Goal: Book appointment/travel/reservation

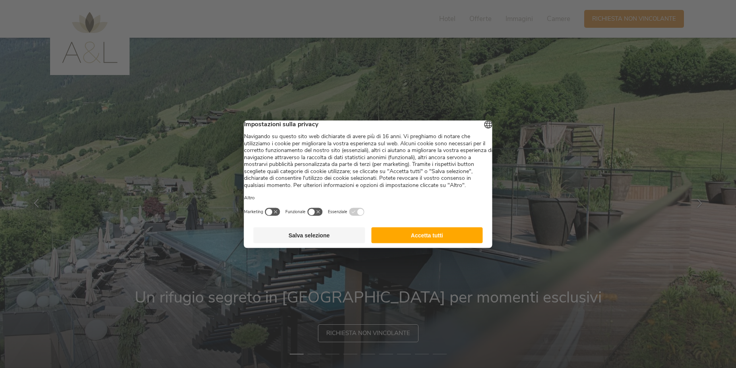
click at [316, 243] on button "Salva selezione" at bounding box center [310, 235] width 112 height 16
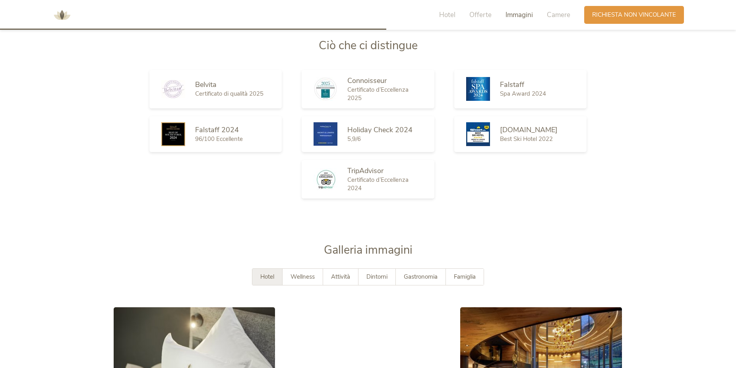
scroll to position [1419, 0]
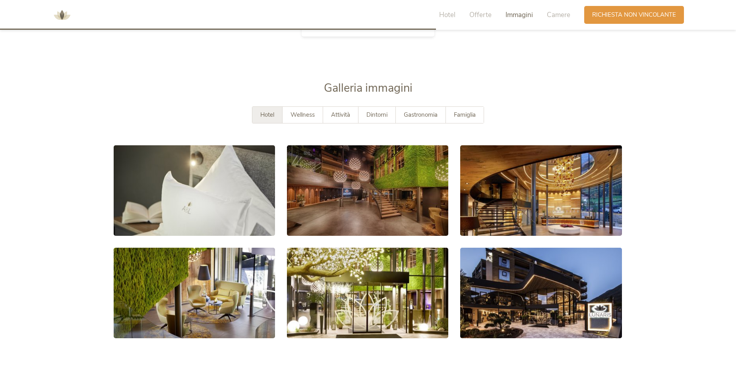
click at [263, 114] on span "Hotel" at bounding box center [267, 115] width 14 height 8
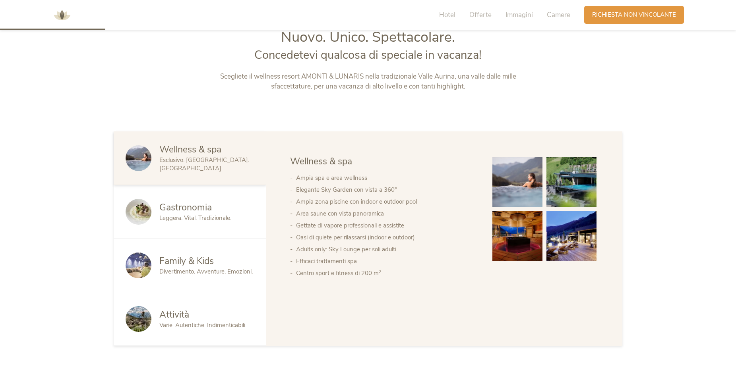
scroll to position [165, 0]
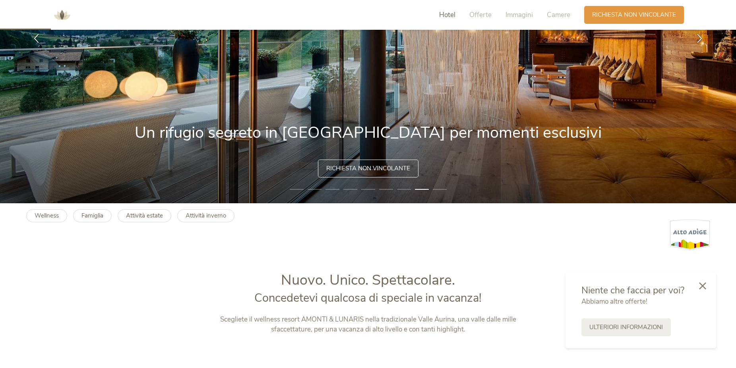
click at [453, 15] on span "Hotel" at bounding box center [447, 14] width 16 height 9
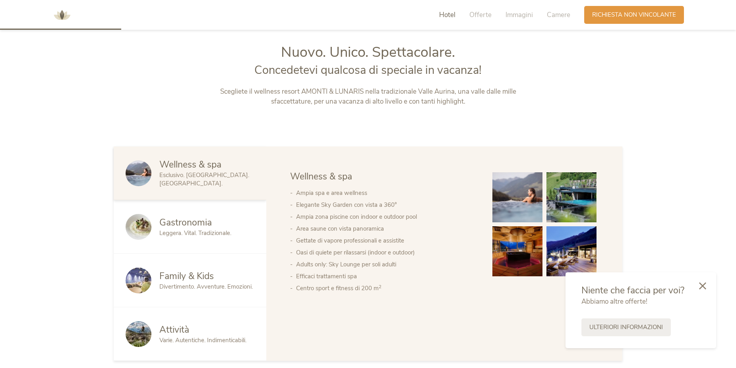
scroll to position [396, 0]
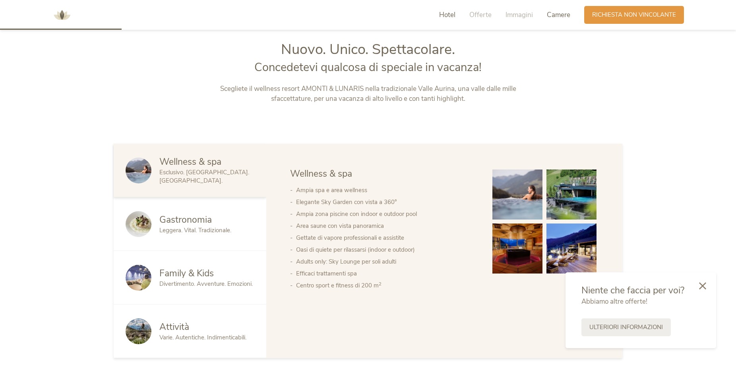
click at [560, 15] on span "Camere" at bounding box center [558, 14] width 23 height 9
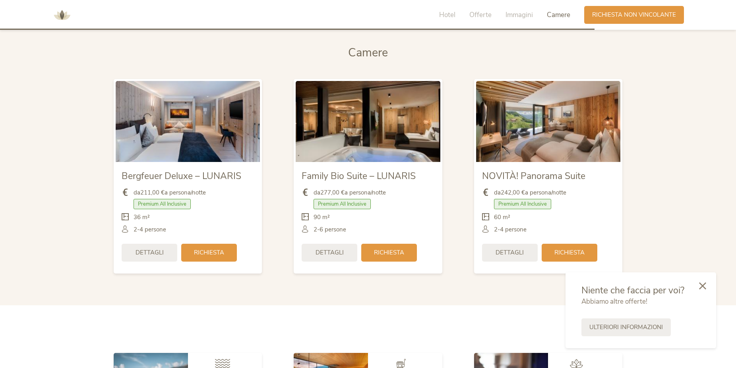
scroll to position [1895, 0]
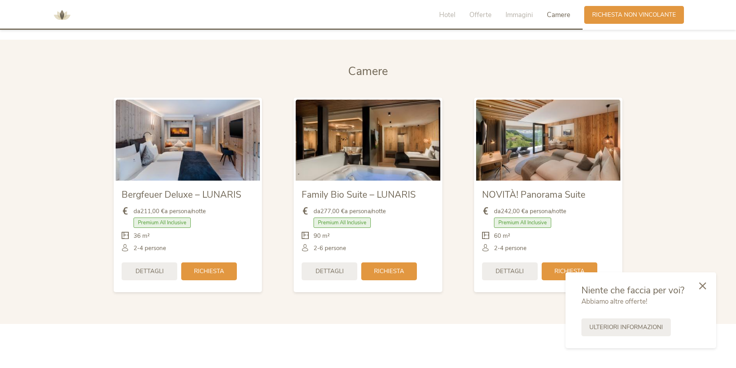
click at [62, 13] on img at bounding box center [62, 15] width 24 height 24
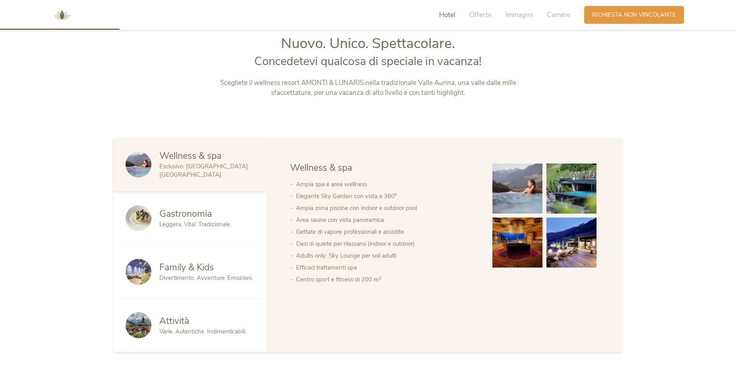
scroll to position [405, 0]
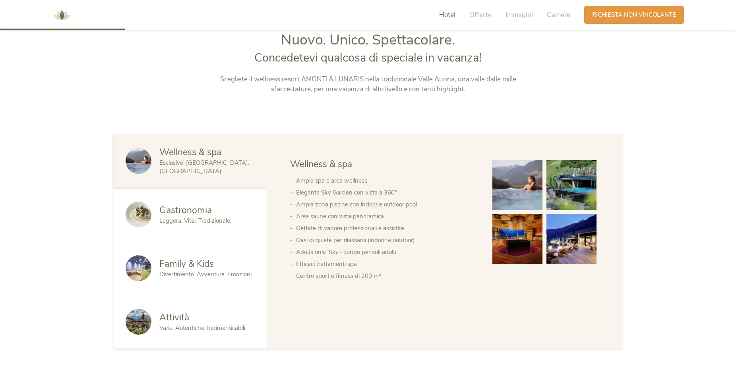
click at [195, 265] on span "Family & Kids" at bounding box center [186, 264] width 54 height 12
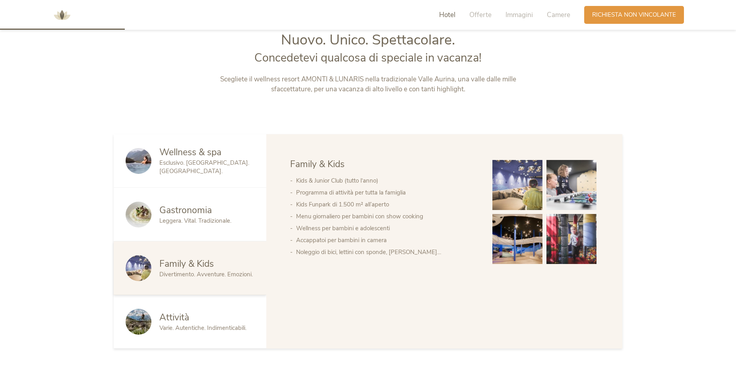
click at [178, 164] on span "Esclusivo. [GEOGRAPHIC_DATA]. [GEOGRAPHIC_DATA]." at bounding box center [204, 167] width 90 height 16
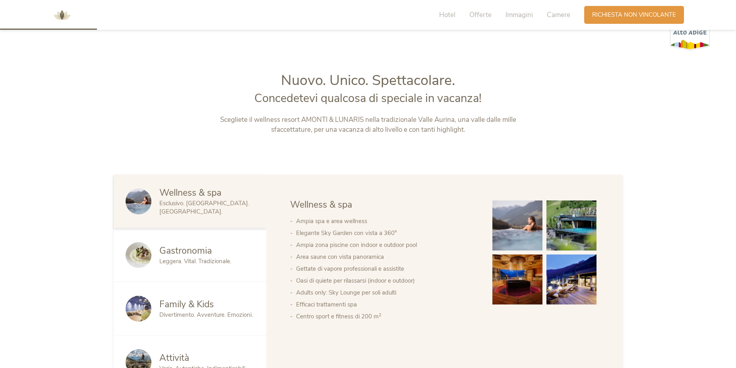
scroll to position [243, 0]
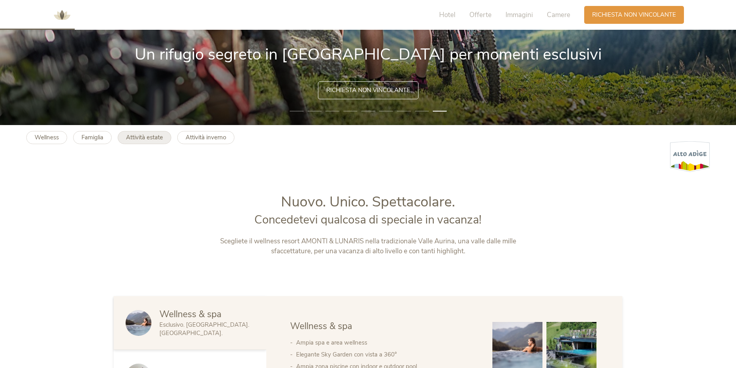
click at [159, 138] on b "Attività estate" at bounding box center [144, 138] width 37 height 8
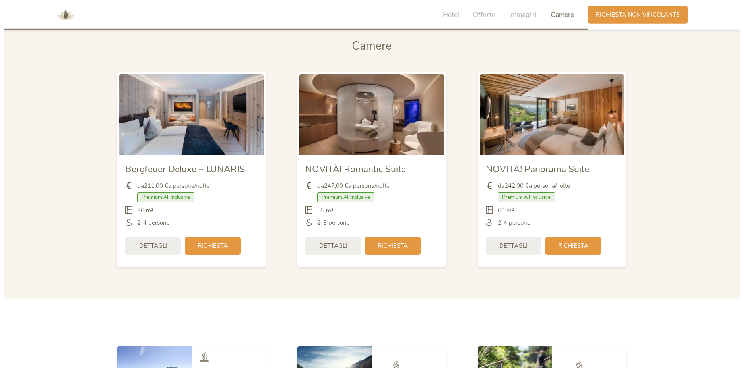
scroll to position [1905, 0]
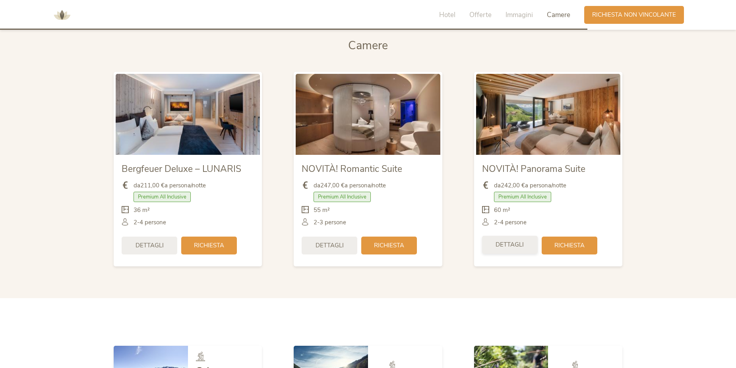
click at [511, 245] on span "Dettagli" at bounding box center [510, 245] width 28 height 8
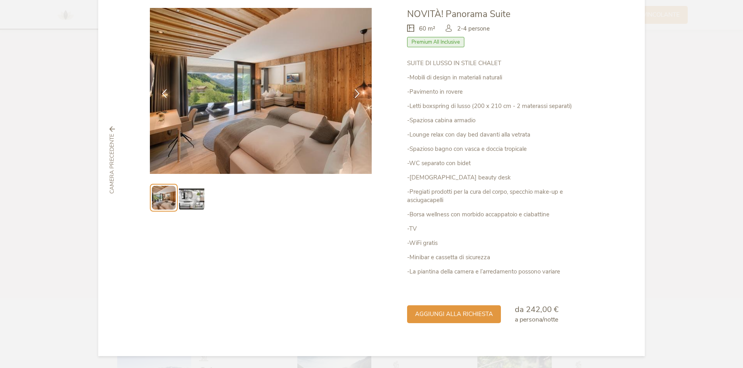
scroll to position [0, 0]
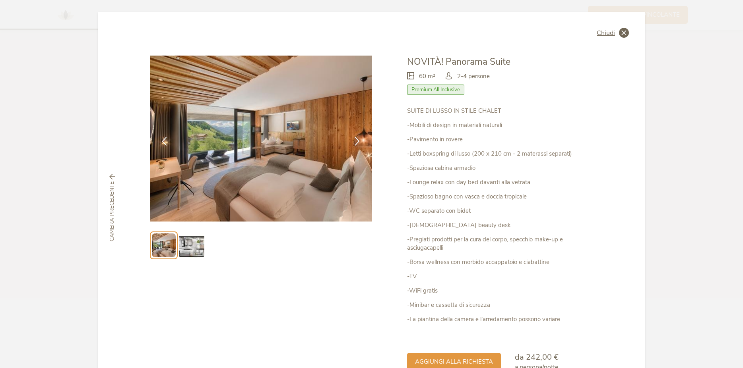
click at [606, 34] on span "Chiudi" at bounding box center [606, 33] width 18 height 6
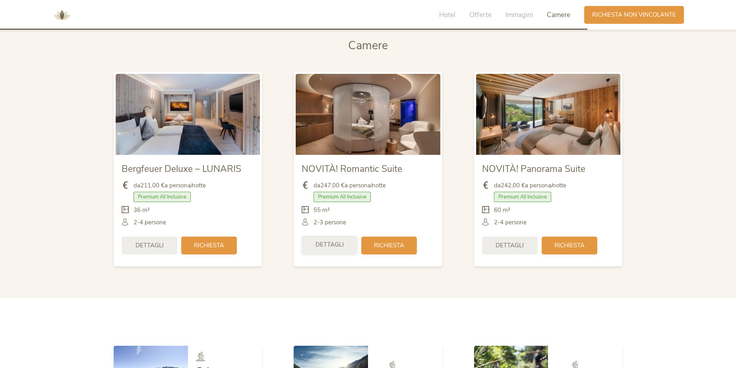
click at [327, 248] on span "Dettagli" at bounding box center [330, 245] width 28 height 8
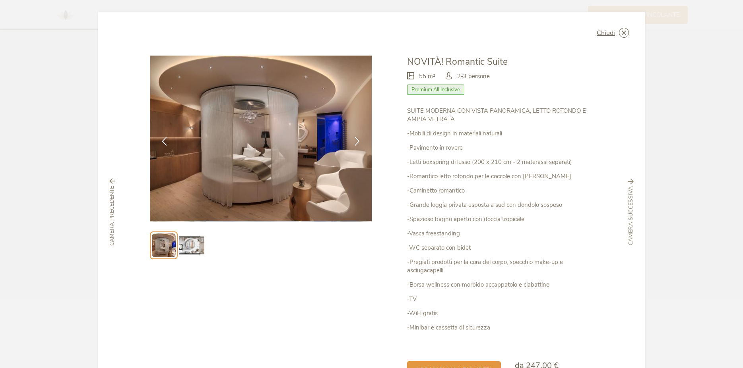
click at [190, 247] on img at bounding box center [191, 245] width 25 height 25
